Goal: Entertainment & Leisure: Consume media (video, audio)

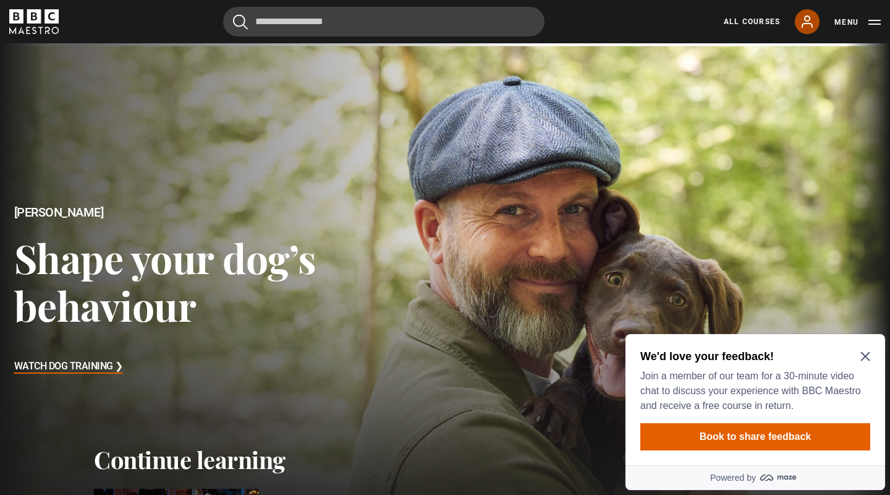
click at [815, 21] on icon at bounding box center [807, 21] width 15 height 15
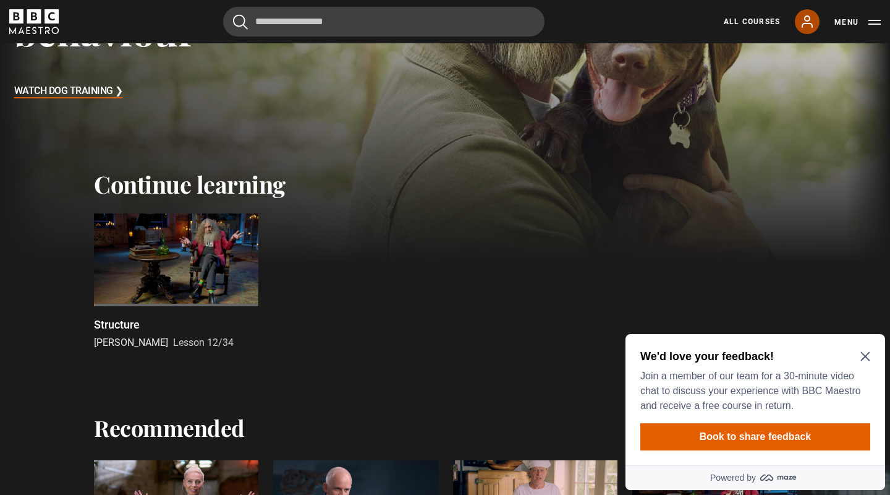
scroll to position [445, 0]
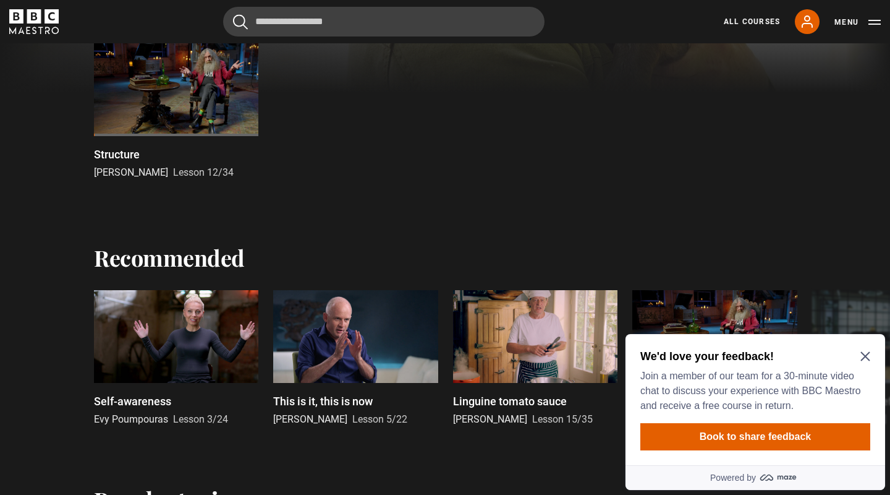
click at [225, 103] on div at bounding box center [176, 89] width 164 height 93
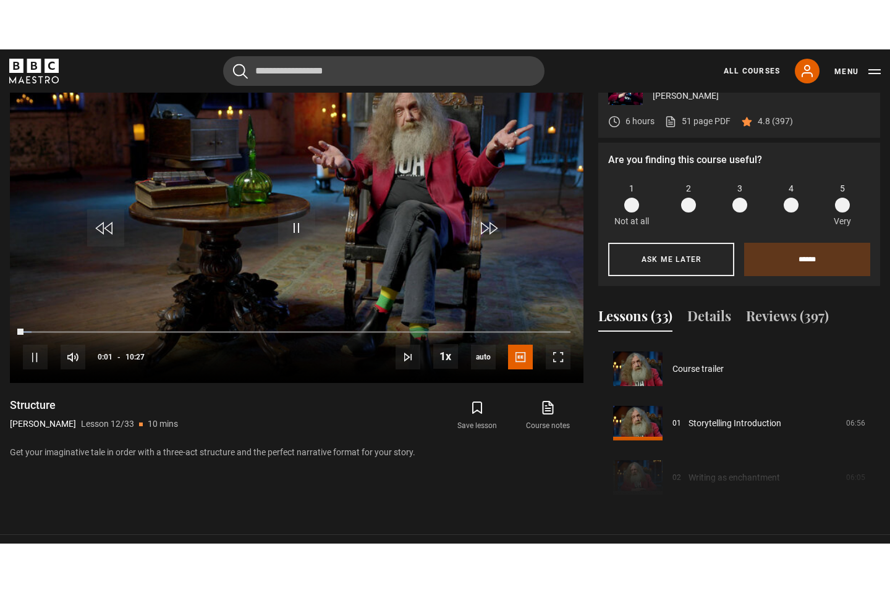
scroll to position [598, 0]
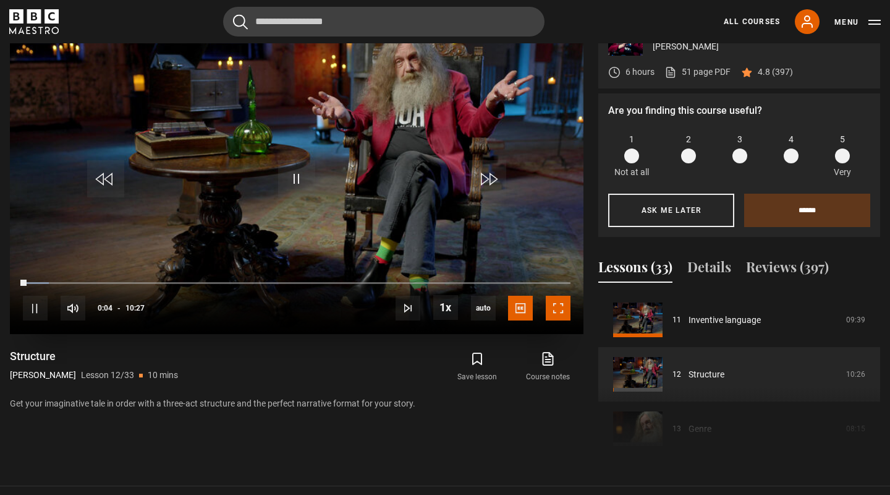
click at [569, 307] on span "Video Player" at bounding box center [558, 307] width 25 height 25
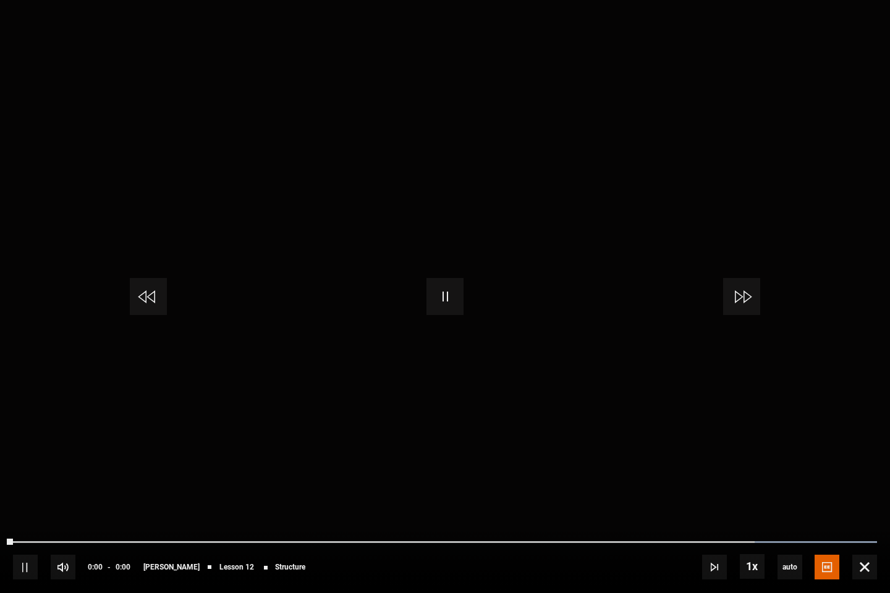
scroll to position [639, 0]
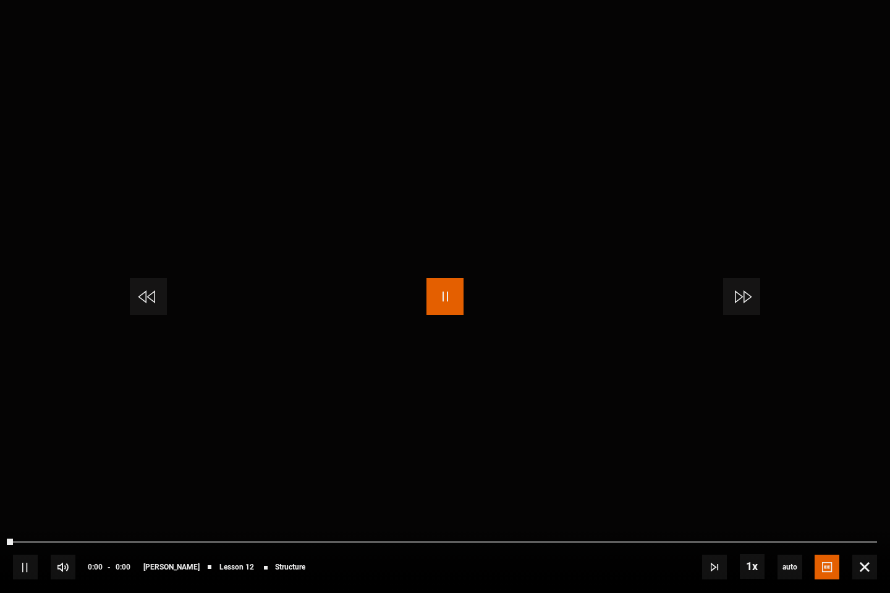
click at [446, 282] on span "Video Player" at bounding box center [445, 296] width 37 height 37
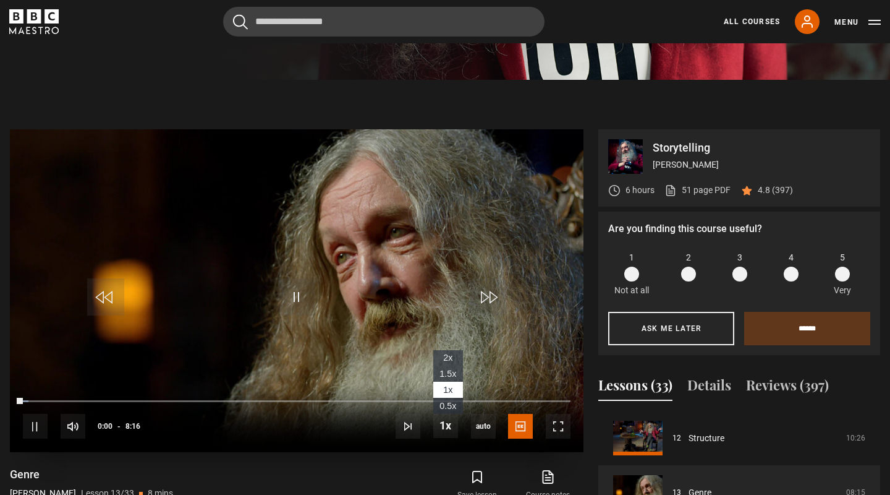
scroll to position [416, 0]
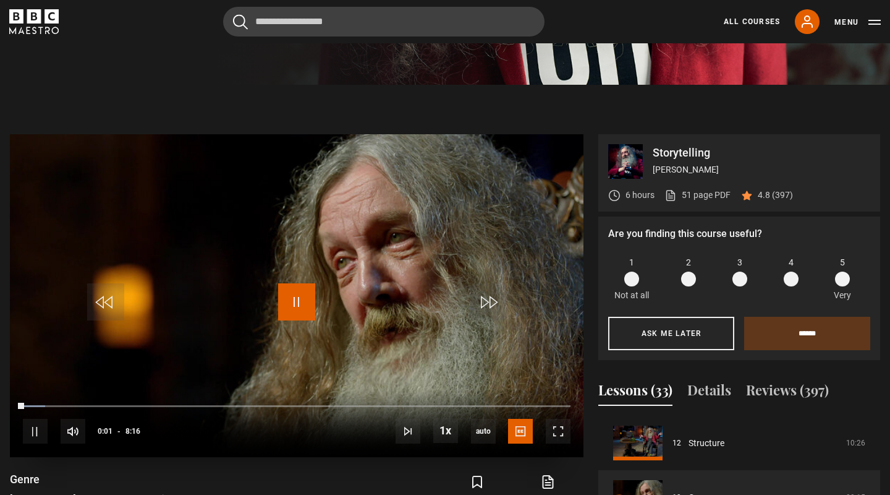
click at [305, 298] on span "Video Player" at bounding box center [296, 301] width 37 height 37
click at [302, 289] on span "Video Player" at bounding box center [296, 301] width 37 height 37
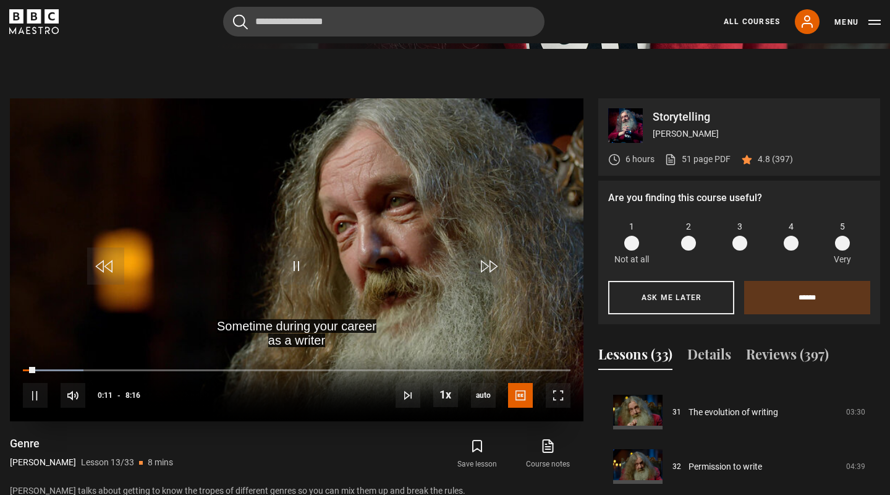
scroll to position [445, 0]
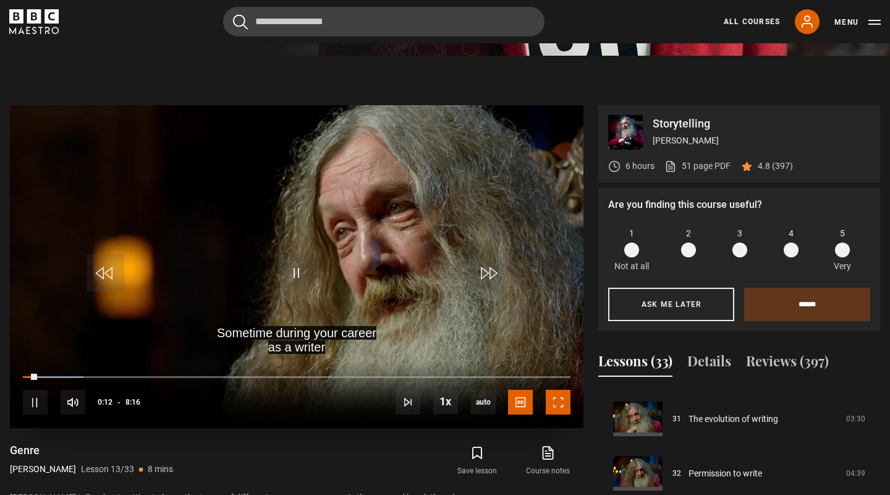
click at [565, 397] on span "Video Player" at bounding box center [558, 401] width 25 height 25
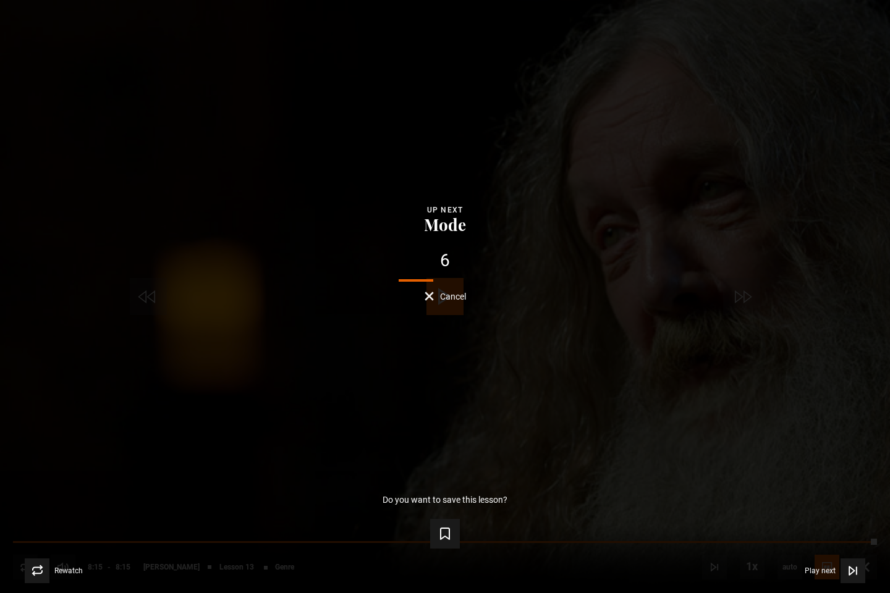
click at [456, 304] on div "Lesson Completed Up next Mode 6 Cancel Do you want to save this lesson? Save le…" at bounding box center [445, 296] width 890 height 593
click at [454, 304] on div "Lesson Completed Up next Mode 6 Cancel Do you want to save this lesson? Save le…" at bounding box center [445, 296] width 890 height 593
click at [454, 301] on span "Cancel" at bounding box center [453, 296] width 26 height 9
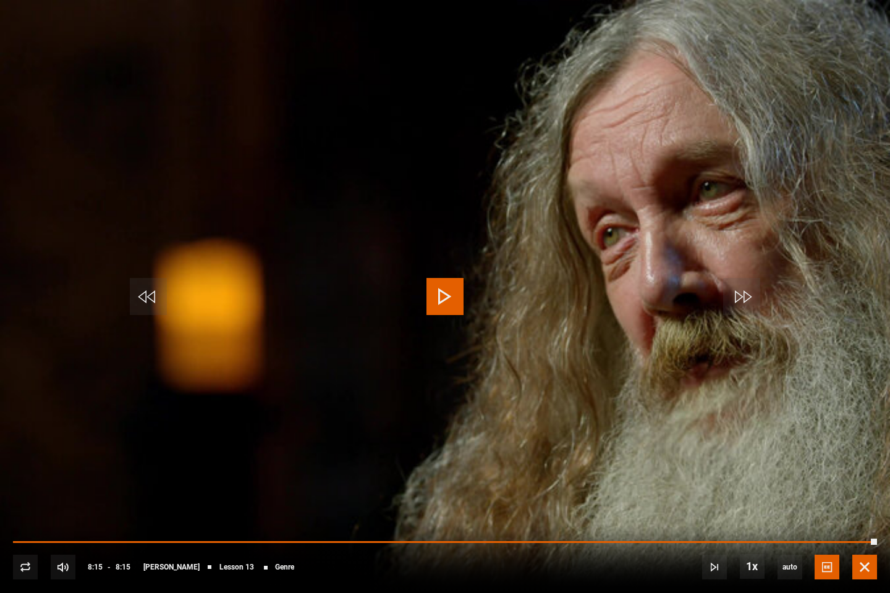
click at [869, 494] on span "Video Player" at bounding box center [864, 567] width 25 height 25
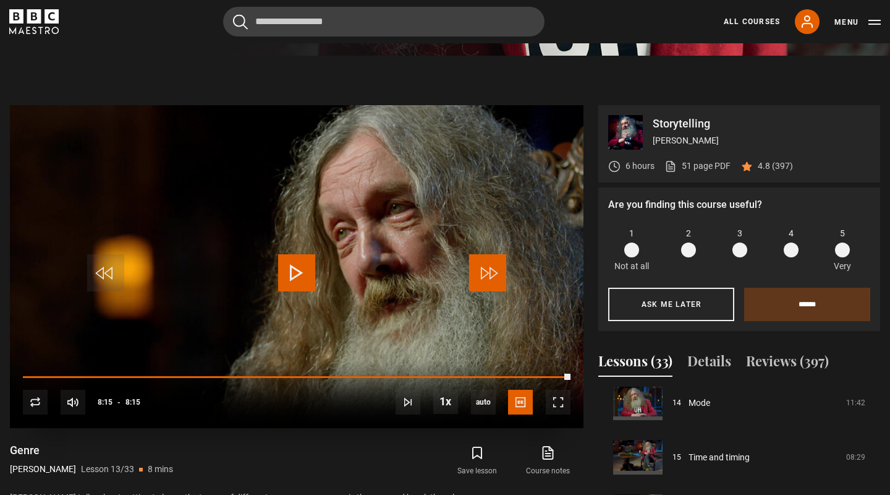
click at [497, 270] on span "Video Player" at bounding box center [487, 272] width 37 height 37
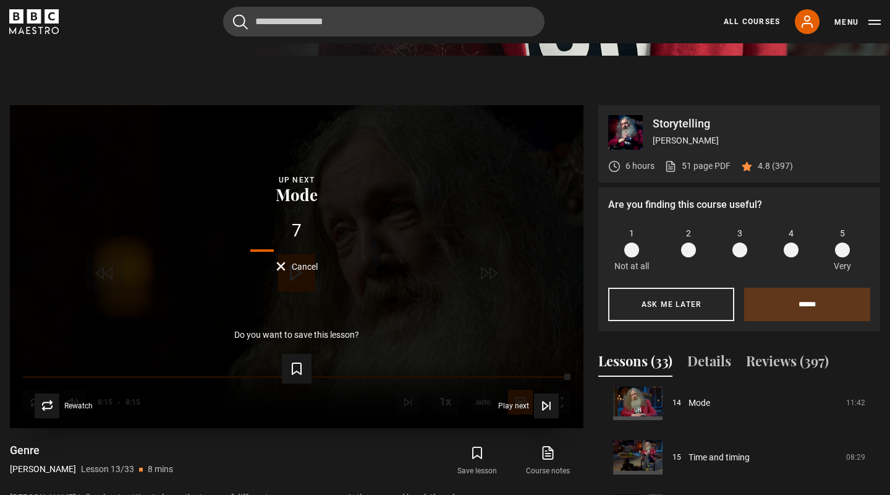
click at [306, 265] on span "Cancel" at bounding box center [305, 266] width 26 height 9
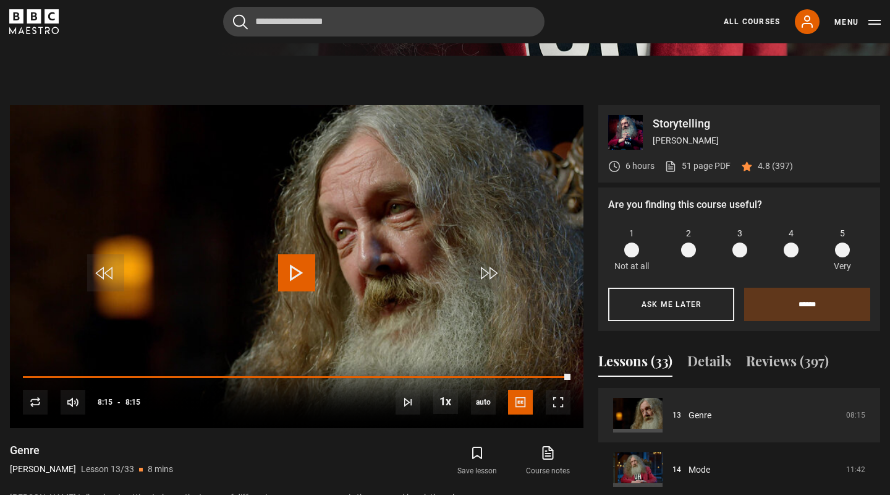
scroll to position [773, 0]
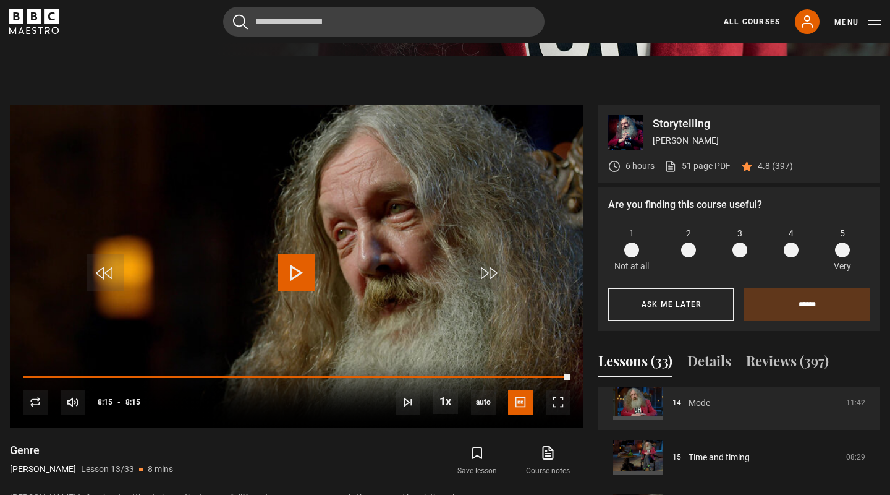
click at [689, 406] on link "Mode" at bounding box center [700, 402] width 22 height 13
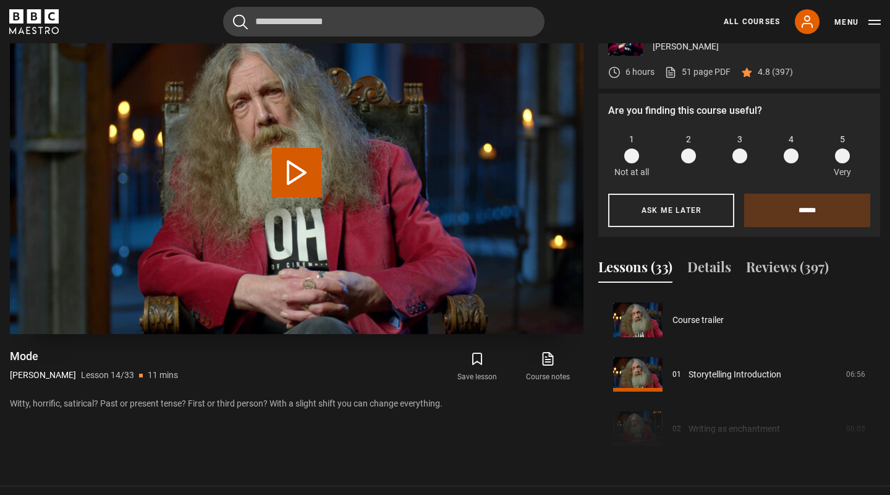
scroll to position [707, 0]
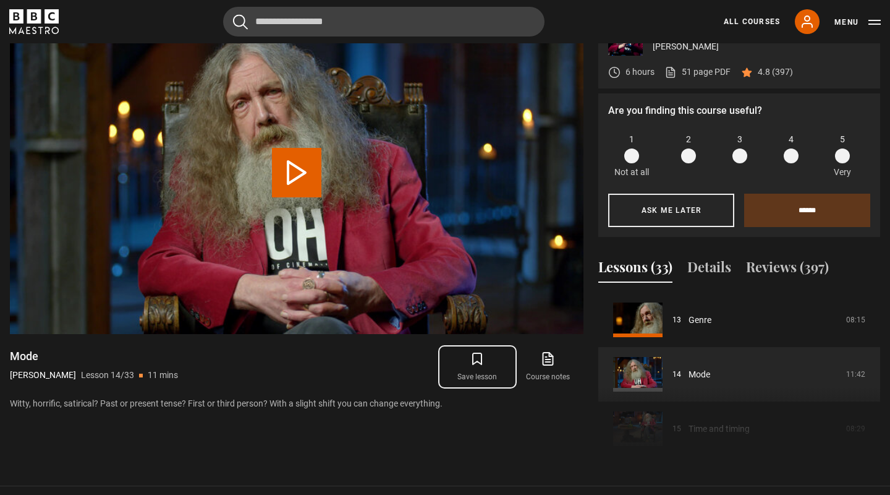
click at [478, 354] on icon "submit" at bounding box center [477, 358] width 15 height 15
click at [485, 364] on icon "submit" at bounding box center [477, 358] width 15 height 15
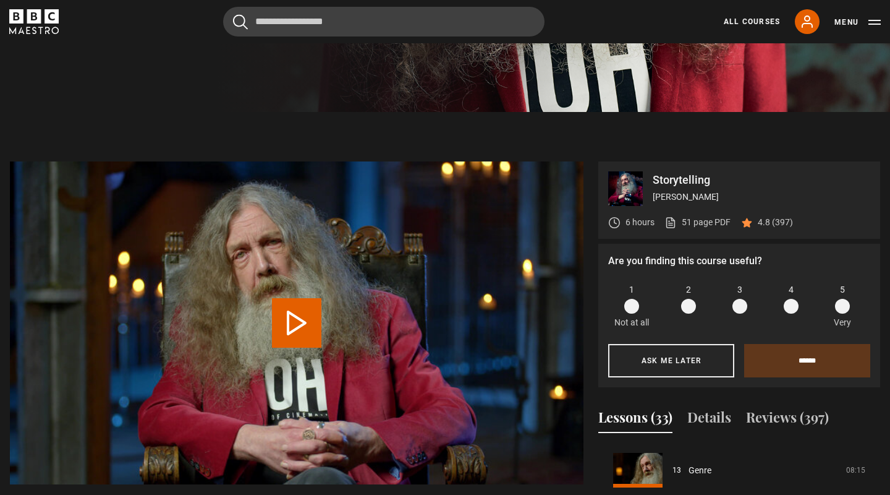
scroll to position [317, 0]
